Goal: Information Seeking & Learning: Learn about a topic

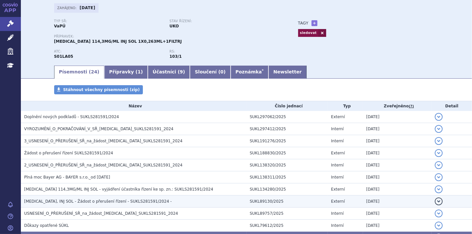
scroll to position [13, 0]
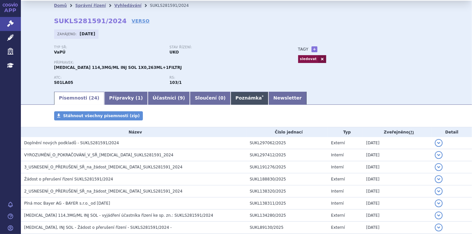
click at [230, 100] on link "Poznámka *" at bounding box center [249, 98] width 38 height 13
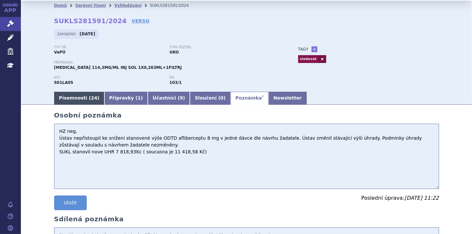
click at [69, 96] on link "Písemnosti ( 24 )" at bounding box center [79, 98] width 50 height 13
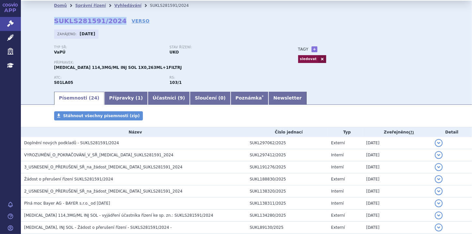
drag, startPoint x: 51, startPoint y: 21, endPoint x: 113, endPoint y: 20, distance: 62.3
click at [113, 20] on div "Domů Správní řízení Vyhledávání SUKLS281591/2024 SUKLS281591/2024 VERSO Zahájen…" at bounding box center [246, 50] width 411 height 80
copy strong "SUKLS281591/2024"
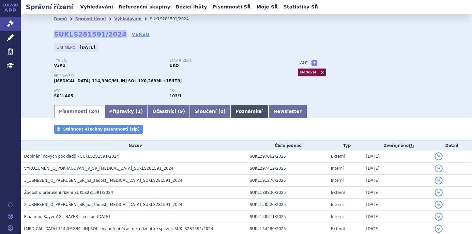
click at [230, 111] on link "Poznámka *" at bounding box center [249, 111] width 38 height 13
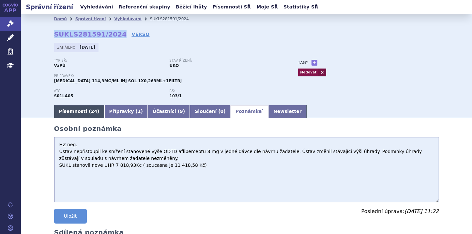
click at [81, 114] on link "Písemnosti ( 24 )" at bounding box center [79, 111] width 50 height 13
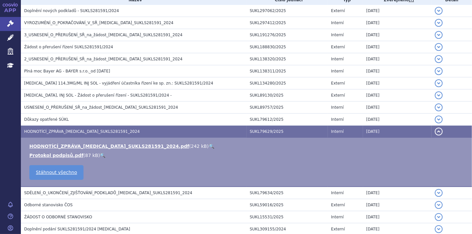
scroll to position [156, 0]
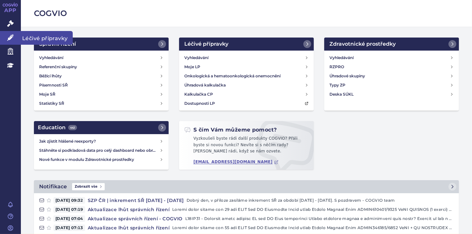
click at [10, 37] on icon at bounding box center [10, 37] width 7 height 7
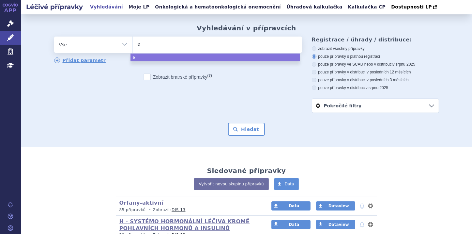
type input "ey"
type input "eyl"
type input "eyle"
type input "[MEDICAL_DATA]"
select select "eylea"
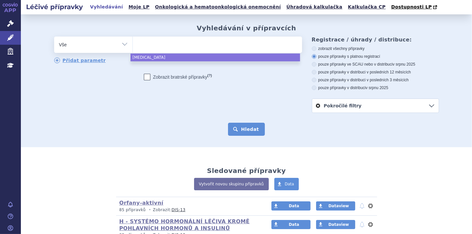
click at [245, 126] on button "Hledat" at bounding box center [246, 129] width 37 height 13
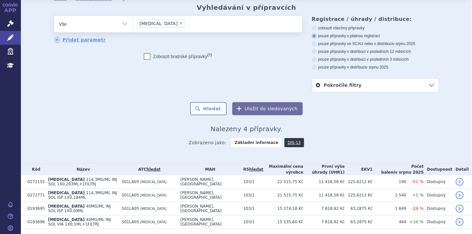
scroll to position [39, 0]
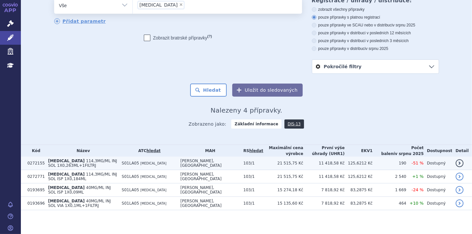
click at [65, 161] on span "114,3MG/ML INJ SOL 1X0,263ML+1FILTRJ" at bounding box center [82, 162] width 69 height 9
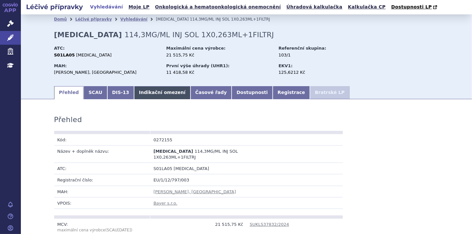
click at [151, 96] on link "Indikační omezení" at bounding box center [162, 92] width 56 height 13
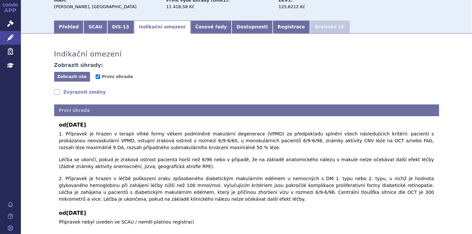
scroll to position [78, 0]
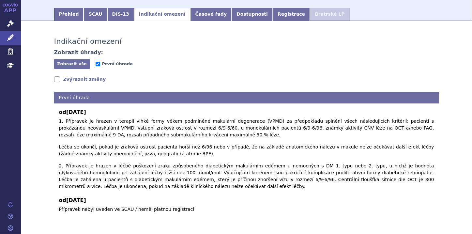
click at [54, 79] on link "Zvýraznit změny" at bounding box center [80, 79] width 52 height 7
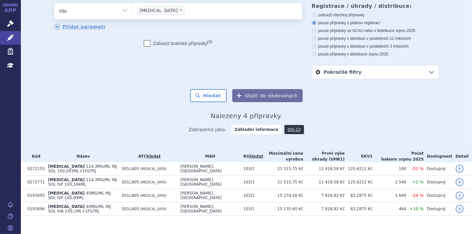
scroll to position [39, 0]
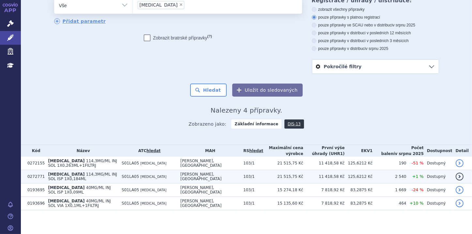
click at [52, 176] on span "[MEDICAL_DATA]" at bounding box center [66, 174] width 37 height 5
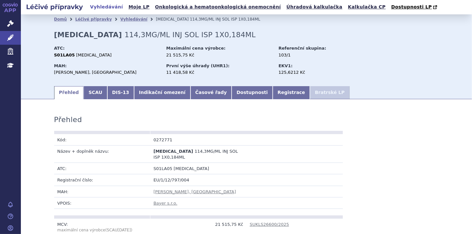
click at [149, 93] on link "Indikační omezení" at bounding box center [162, 92] width 56 height 13
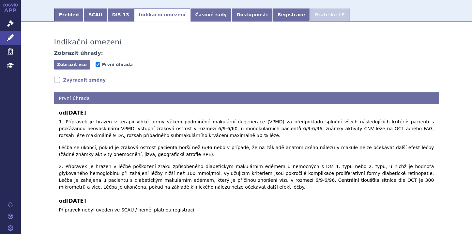
scroll to position [78, 0]
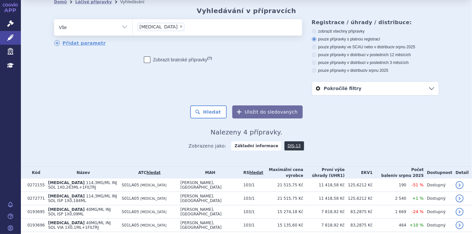
scroll to position [39, 0]
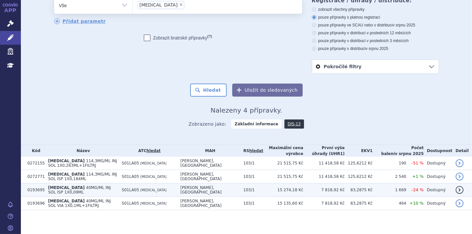
click at [39, 188] on td "0193695" at bounding box center [34, 189] width 21 height 13
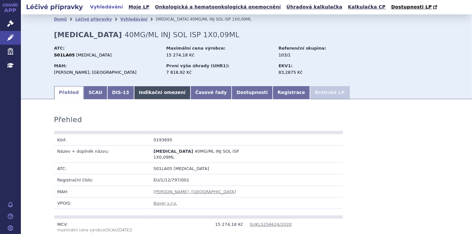
click at [146, 96] on link "Indikační omezení" at bounding box center [162, 92] width 56 height 13
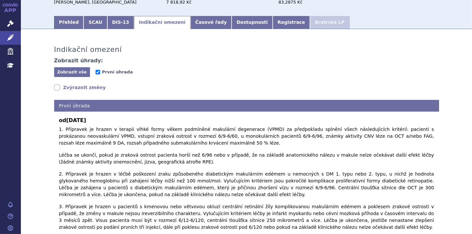
scroll to position [130, 0]
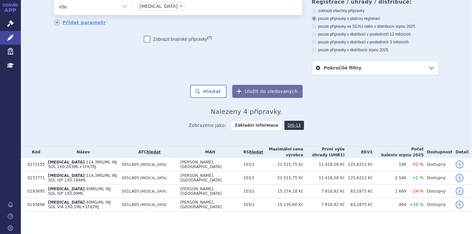
scroll to position [39, 0]
